Goal: Complete application form

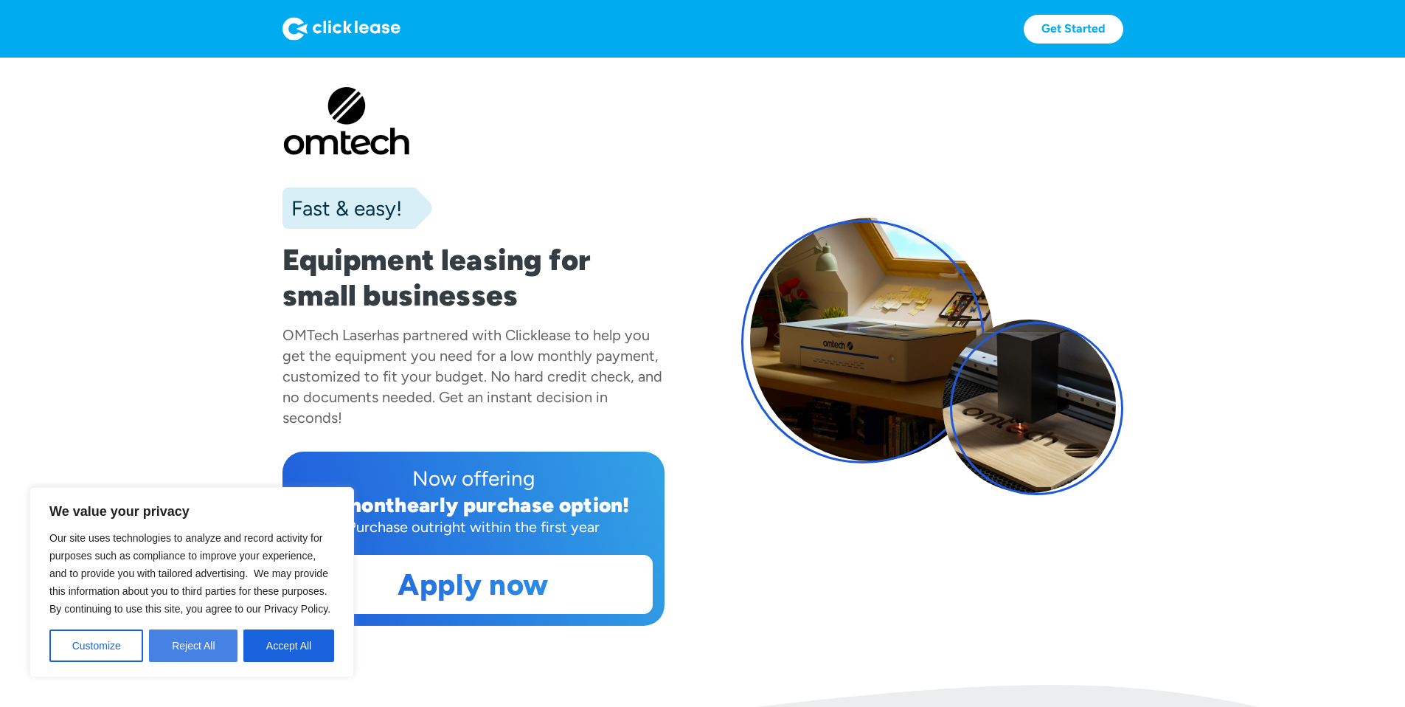
click at [230, 638] on button "Reject All" at bounding box center [193, 645] width 89 height 32
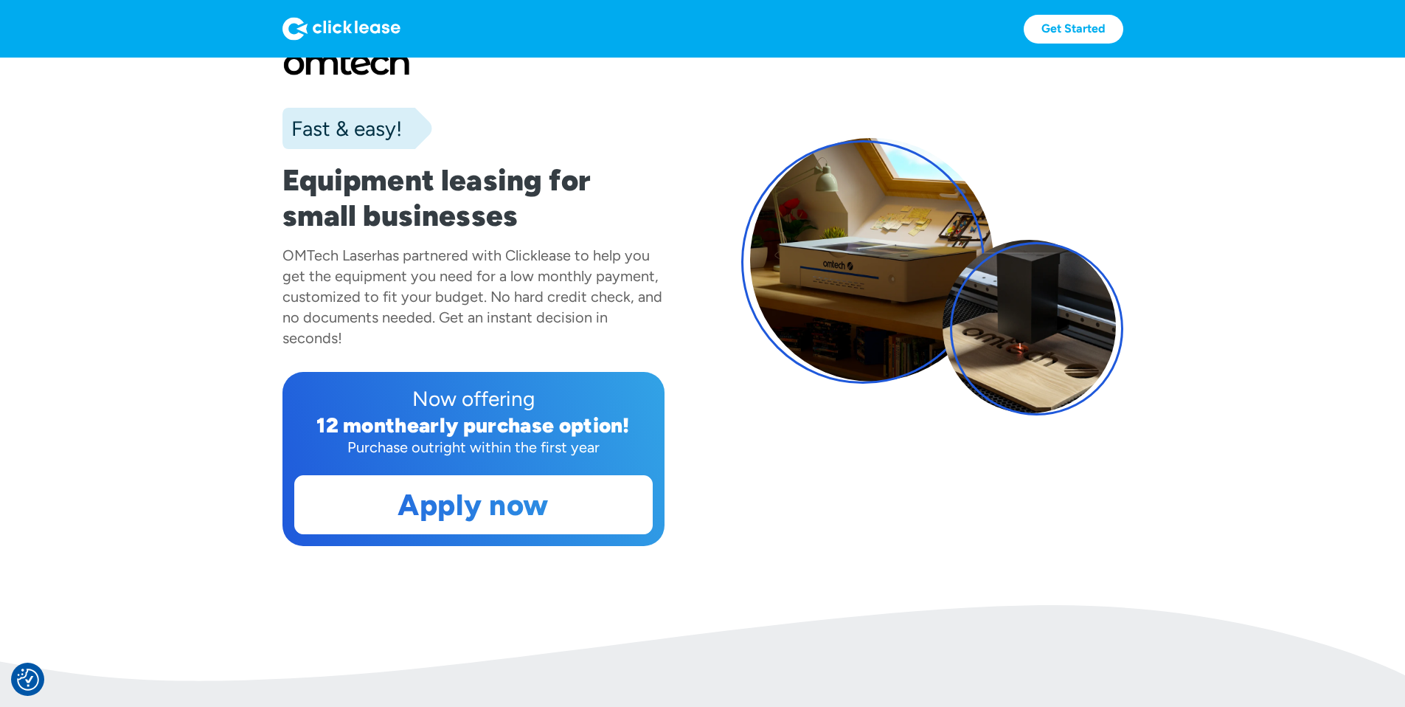
scroll to position [122, 0]
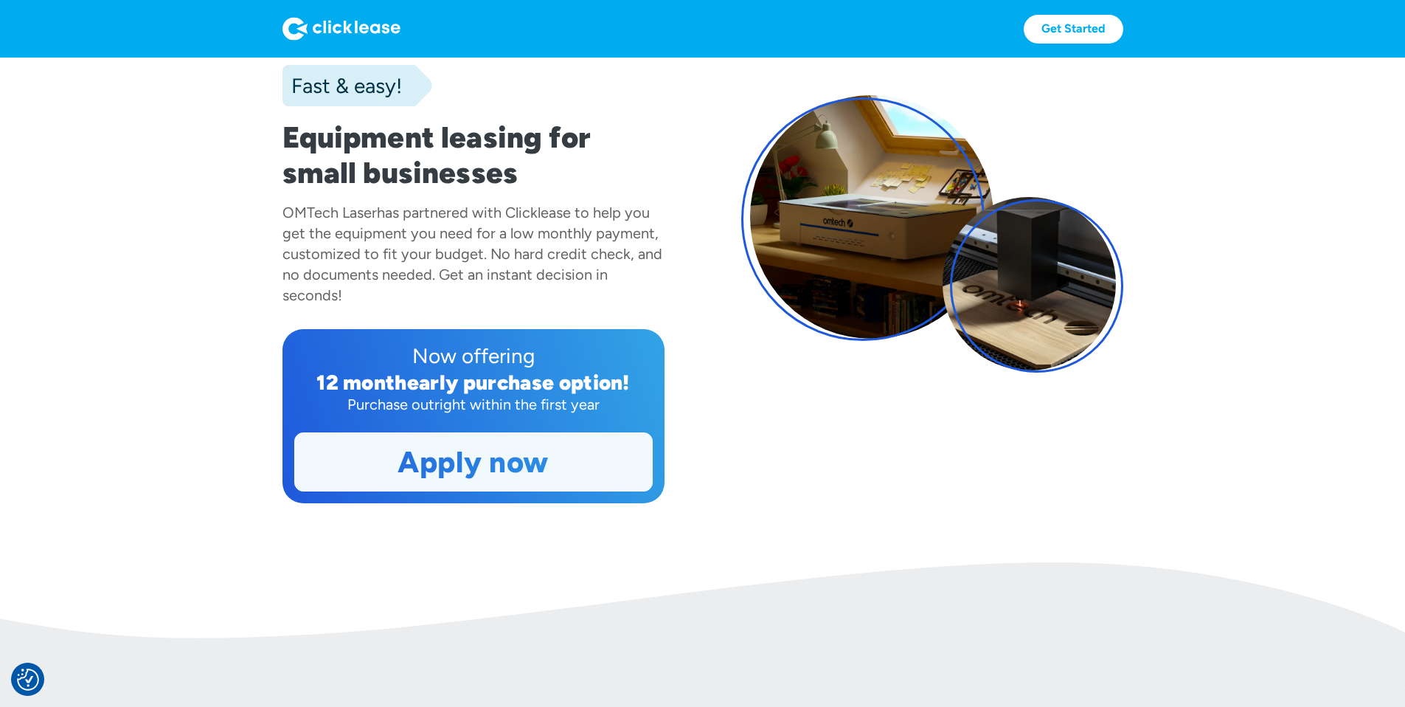
click at [415, 490] on link "Apply now" at bounding box center [473, 462] width 357 height 58
